Goal: Task Accomplishment & Management: Manage account settings

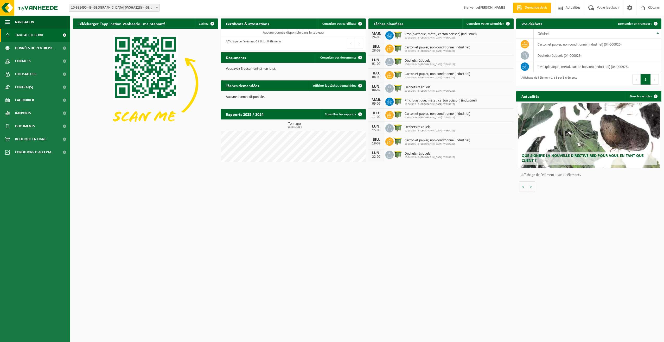
click at [499, 8] on strong "[PERSON_NAME]" at bounding box center [492, 8] width 26 height 4
click at [630, 5] on span at bounding box center [630, 7] width 8 height 15
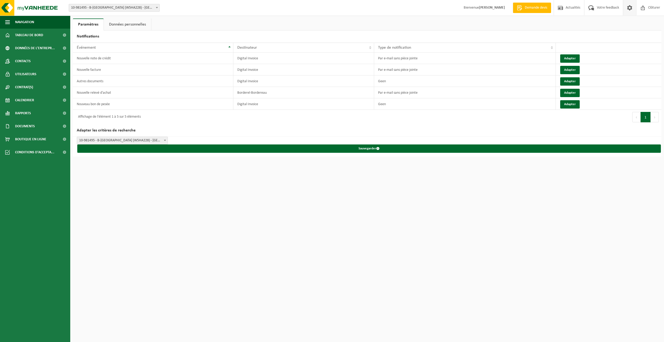
click at [133, 23] on link "Données personnelles" at bounding box center [127, 24] width 47 height 12
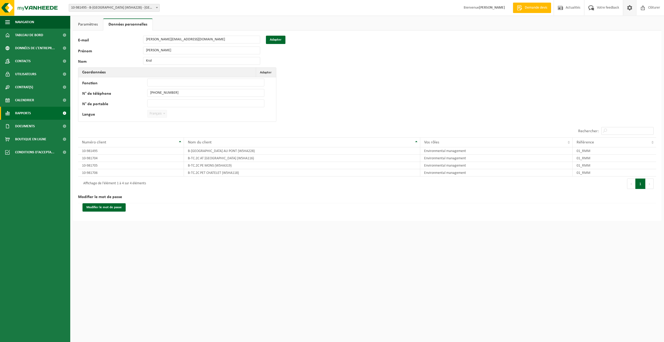
click at [64, 112] on span at bounding box center [65, 113] width 12 height 13
click at [43, 136] on span "Sous forme de liste" at bounding box center [31, 137] width 30 height 10
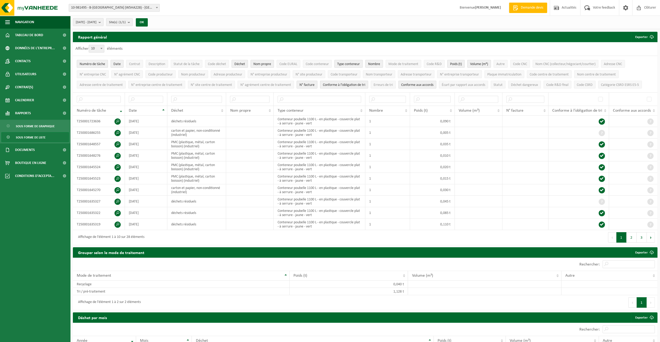
click at [158, 7] on span at bounding box center [156, 7] width 5 height 7
select select "162140"
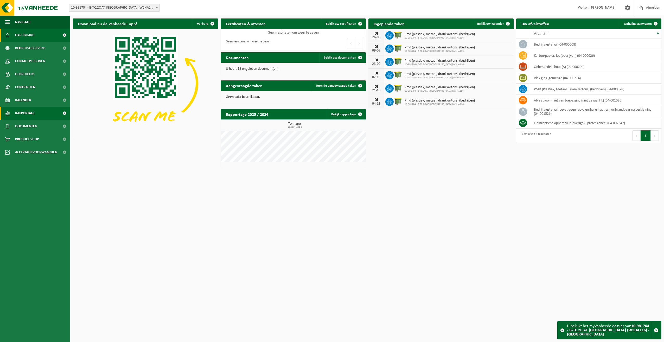
click at [36, 114] on link "Rapportage" at bounding box center [35, 113] width 70 height 13
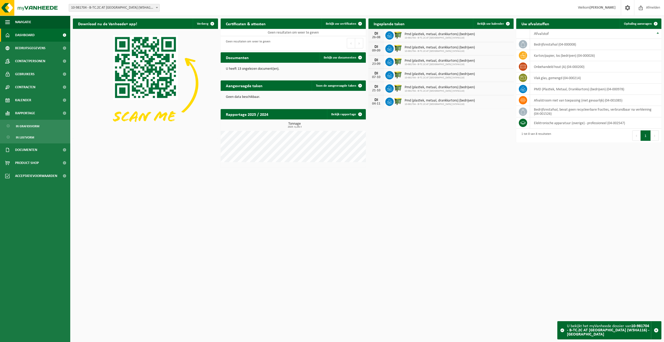
click at [496, 172] on html "Vestiging: 10-981495 - B-ST GARE MARCHIENNE AU PONT (W5HA228) - MARCHIENNE-AU-P…" at bounding box center [332, 171] width 664 height 342
click at [29, 136] on span "In lijstvorm" at bounding box center [25, 137] width 18 height 10
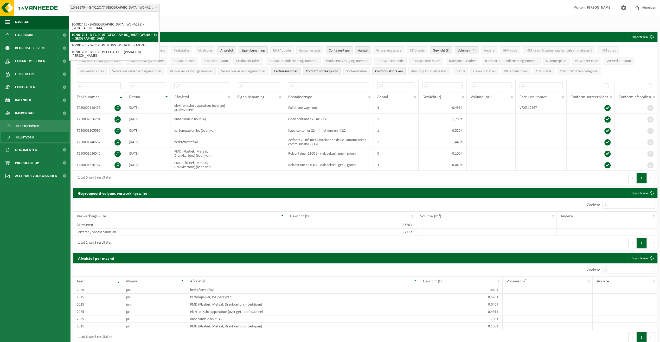
click at [157, 7] on b at bounding box center [157, 7] width 2 height 1
click at [30, 135] on span "In lijstvorm" at bounding box center [25, 137] width 18 height 10
click at [626, 7] on span at bounding box center [624, 7] width 8 height 15
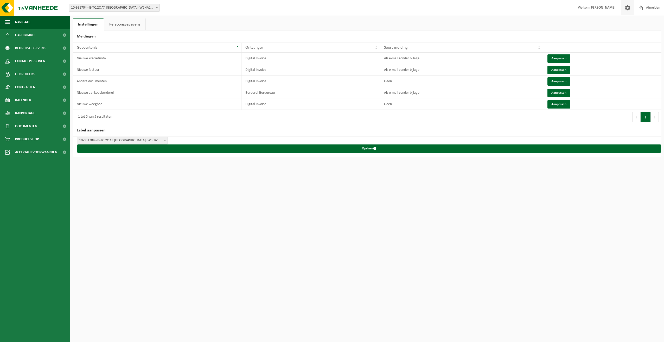
click at [126, 21] on link "Persoonsgegevens" at bounding box center [124, 24] width 41 height 12
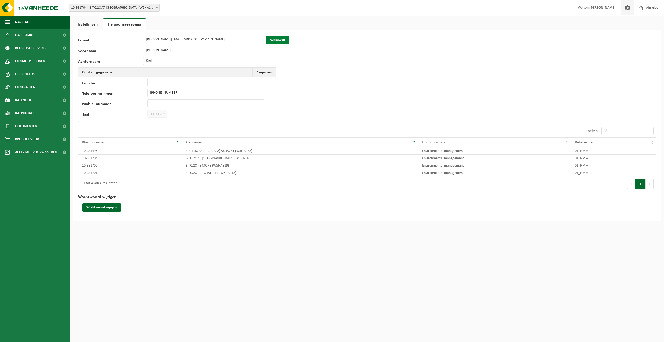
click at [280, 40] on button "Aanpassen" at bounding box center [277, 40] width 23 height 8
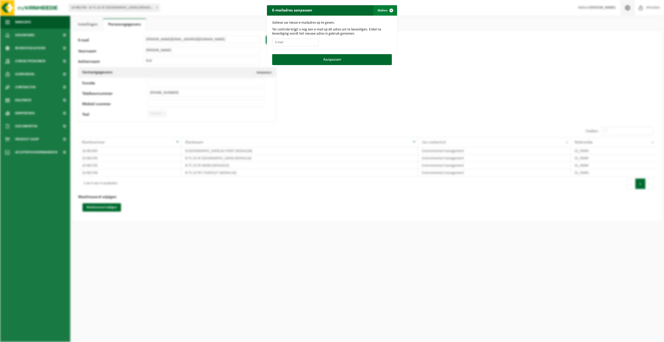
click at [382, 11] on button "Sluiten" at bounding box center [384, 10] width 23 height 10
